Goal: Find specific page/section: Find specific page/section

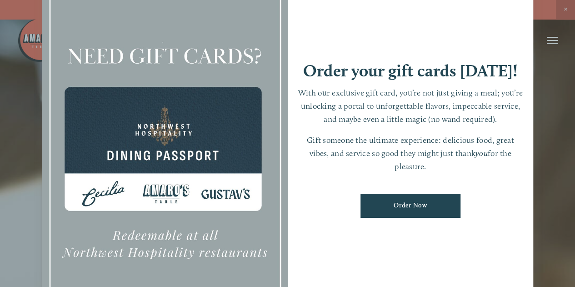
click at [567, 8] on div at bounding box center [287, 143] width 575 height 287
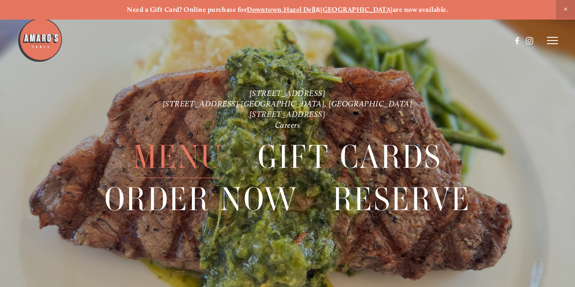
click at [188, 160] on span "Menu" at bounding box center [178, 157] width 90 height 42
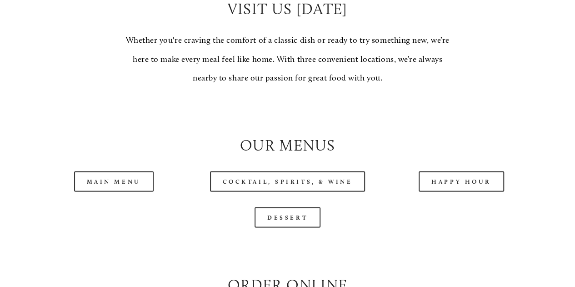
scroll to position [772, 0]
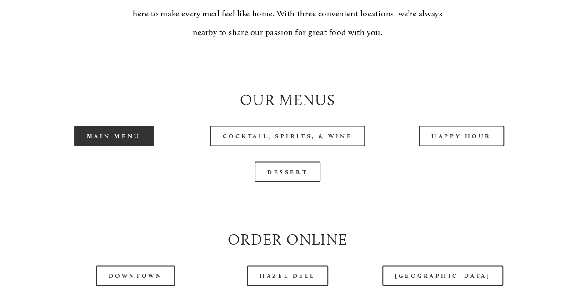
click at [117, 146] on link "Main Menu" at bounding box center [114, 135] width 80 height 20
